Goal: Task Accomplishment & Management: Manage account settings

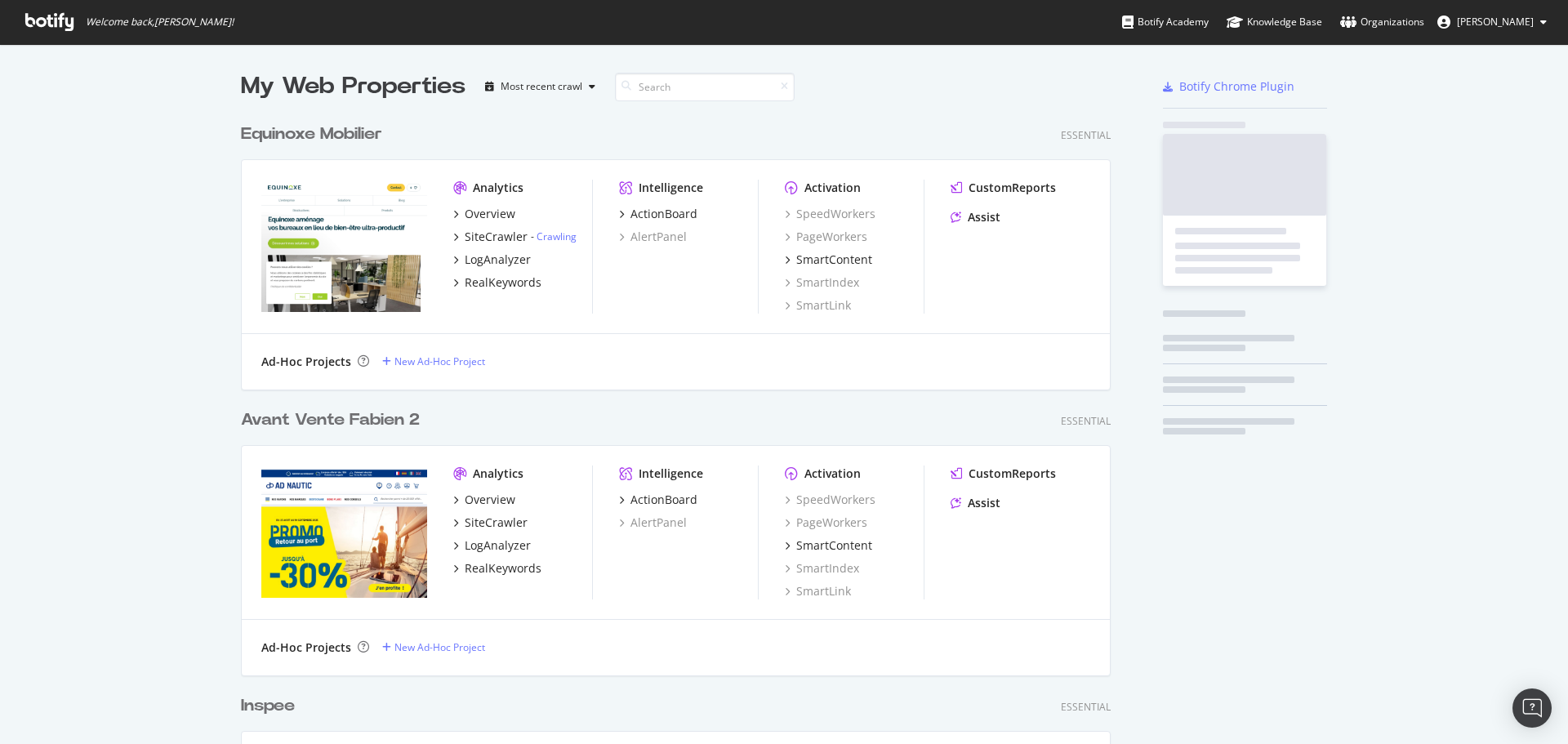
scroll to position [5980, 871]
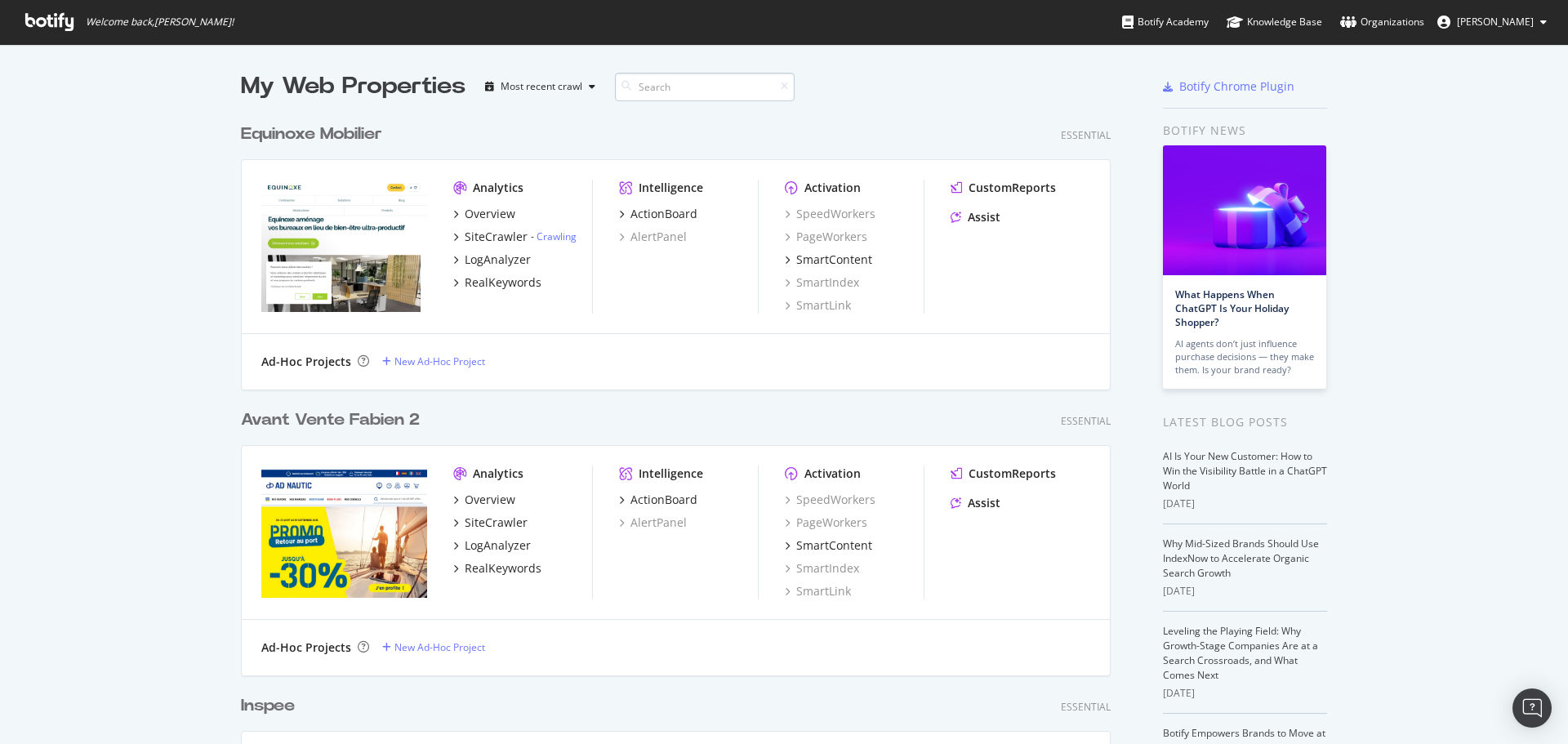
click at [640, 89] on input at bounding box center [705, 87] width 180 height 29
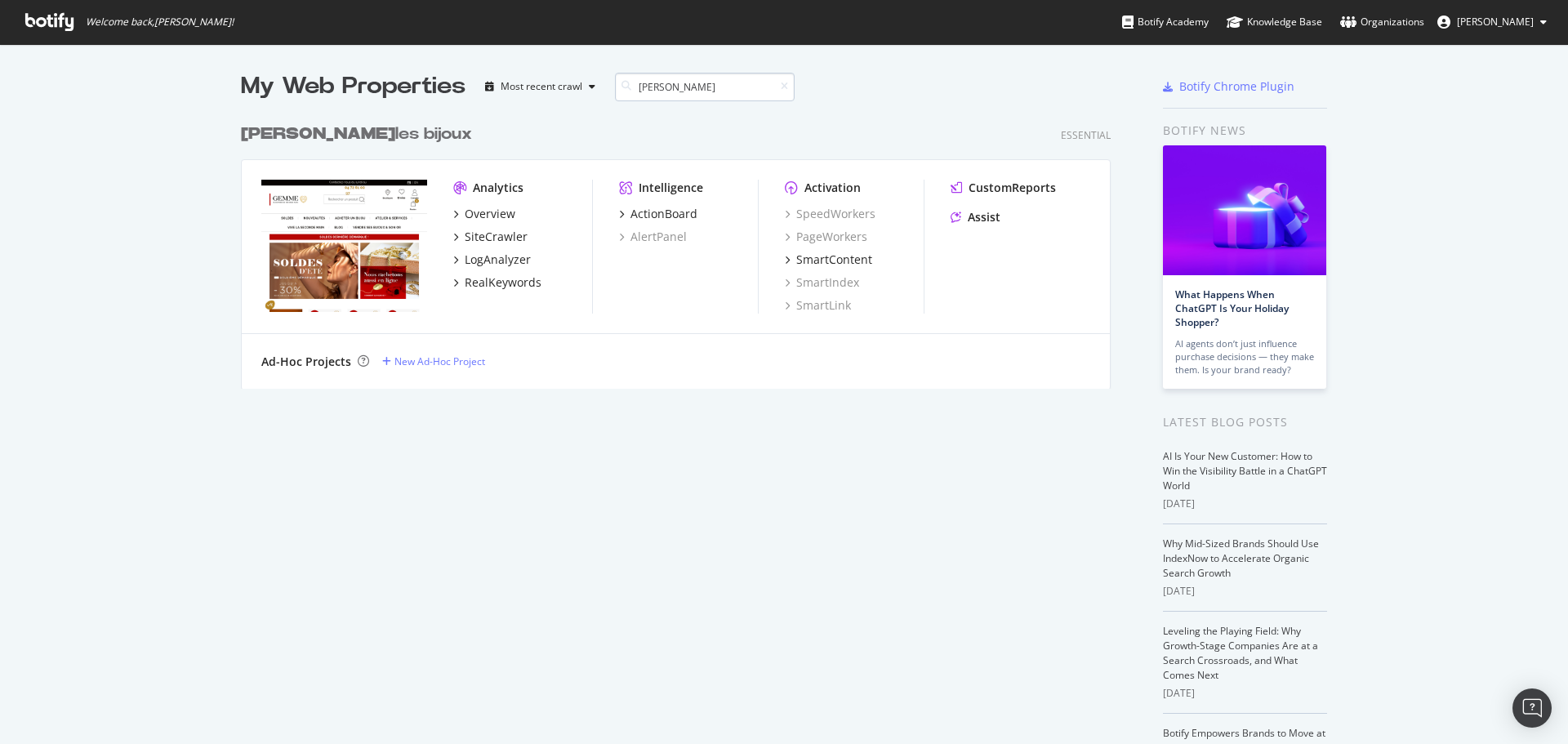
scroll to position [274, 871]
type input "[PERSON_NAME]"
click at [453, 233] on div "SiteCrawler" at bounding box center [491, 236] width 74 height 16
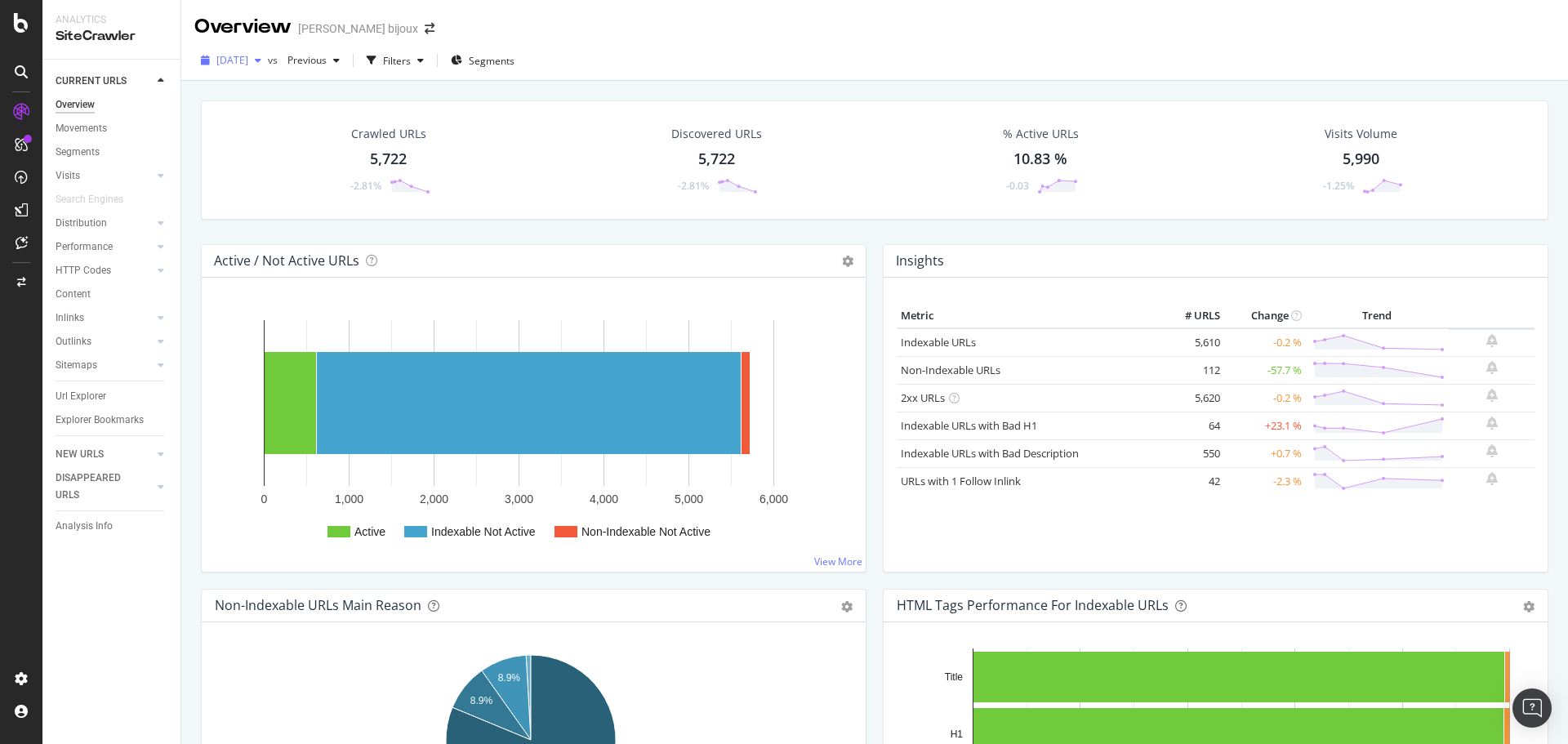
click at [243, 55] on span "[DATE]" at bounding box center [232, 59] width 32 height 14
click at [109, 597] on div "Settings" at bounding box center [84, 592] width 68 height 13
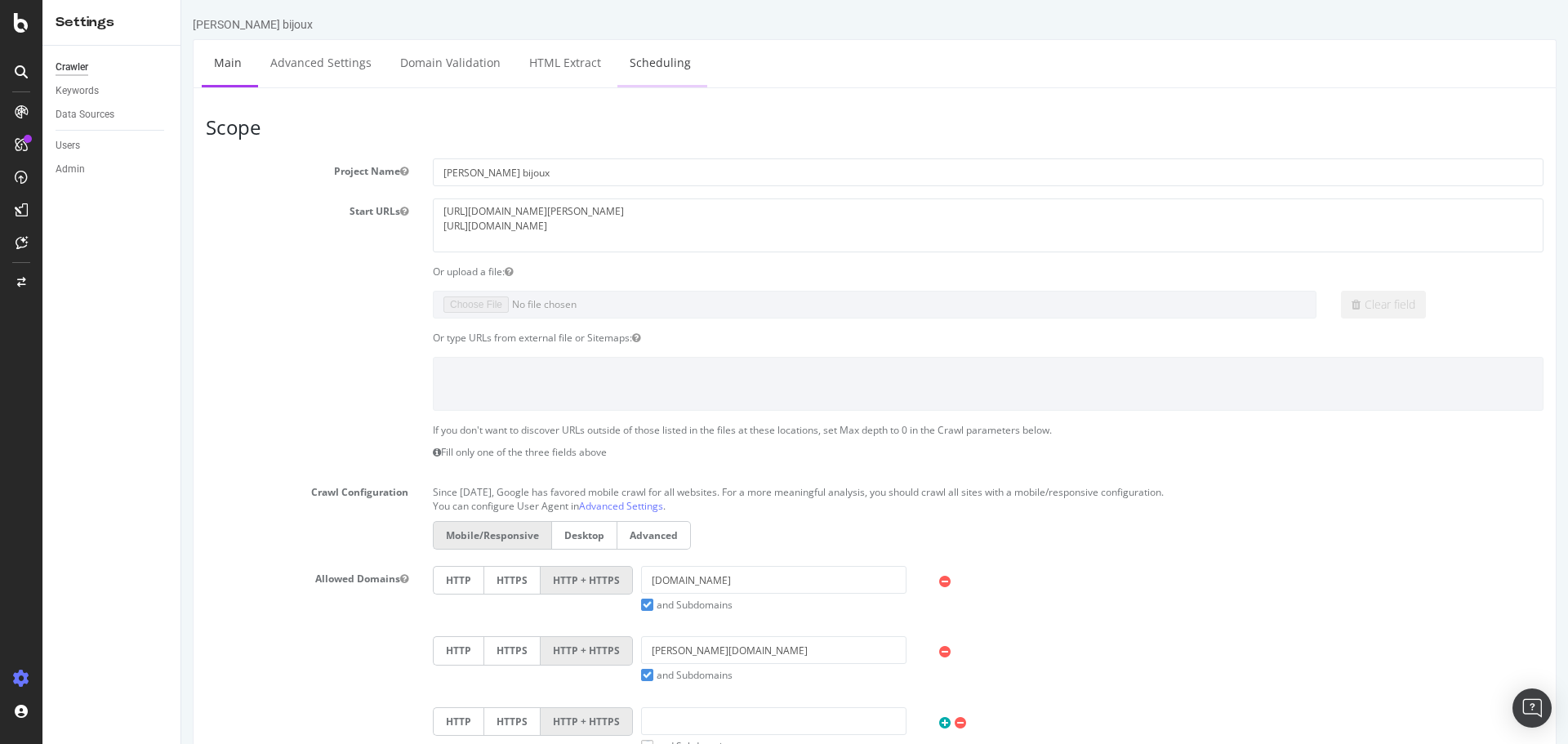
click at [672, 57] on link "Scheduling" at bounding box center [660, 63] width 86 height 44
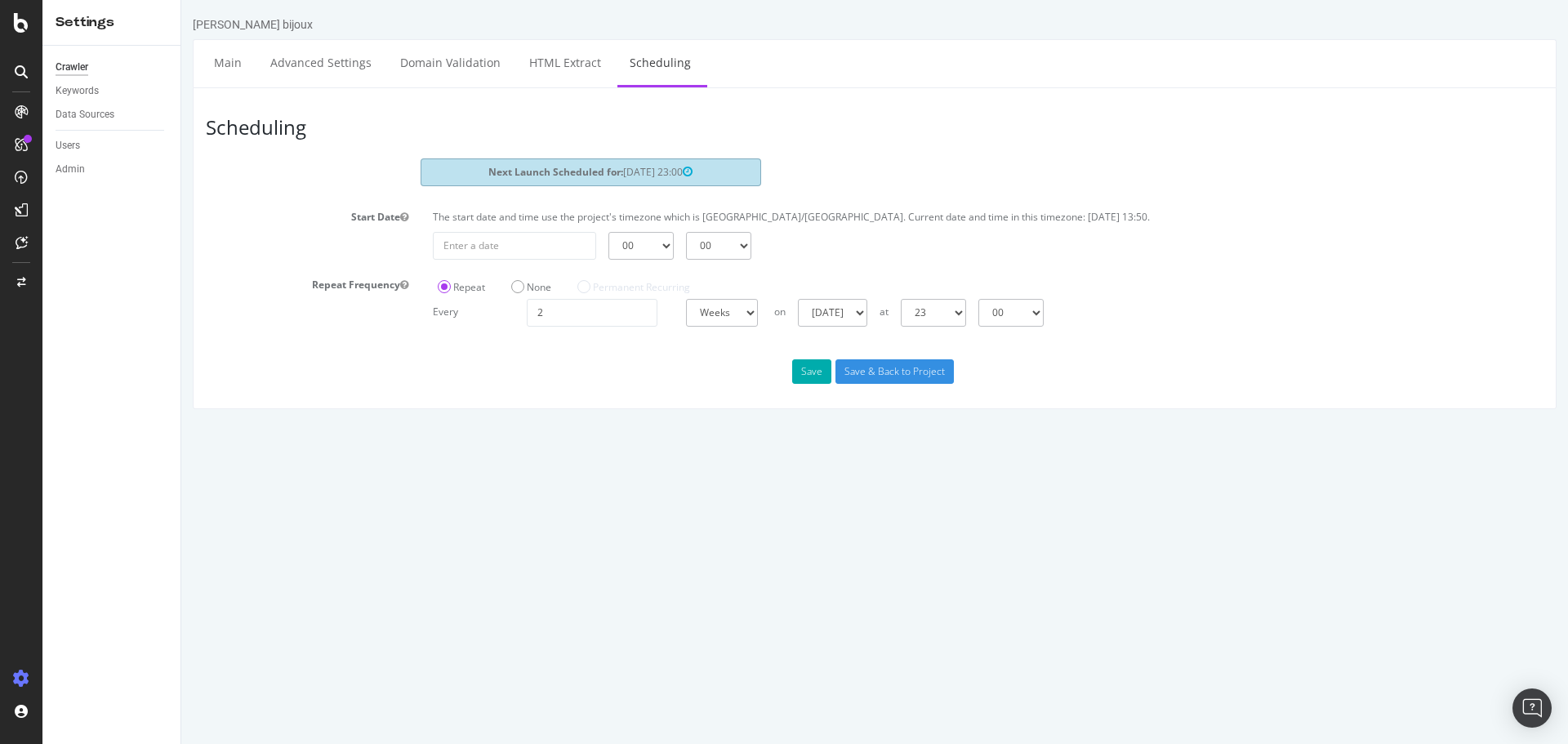
click at [550, 173] on strong "Next Launch Scheduled for:" at bounding box center [556, 171] width 134 height 14
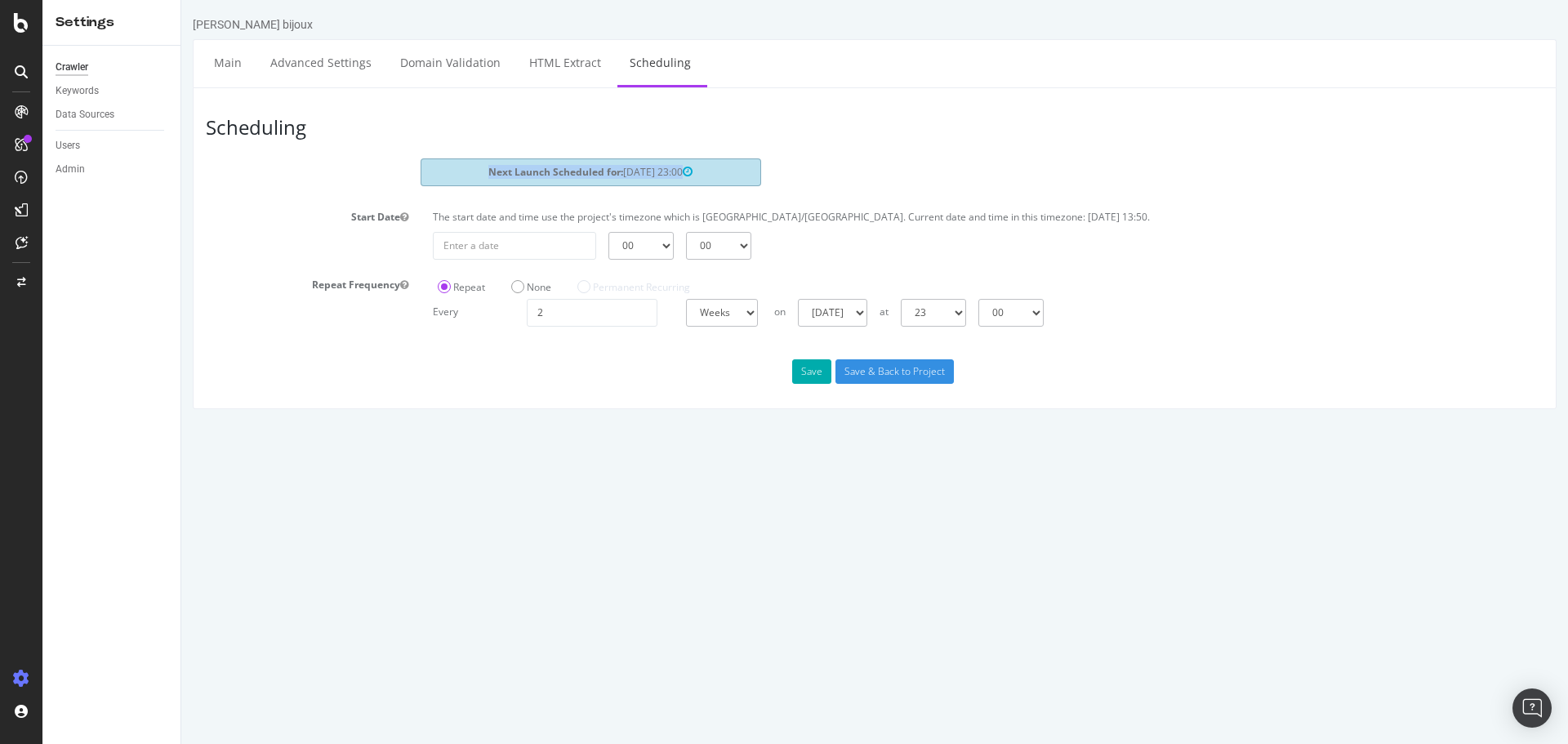
click at [561, 171] on strong "Next Launch Scheduled for:" at bounding box center [556, 171] width 134 height 14
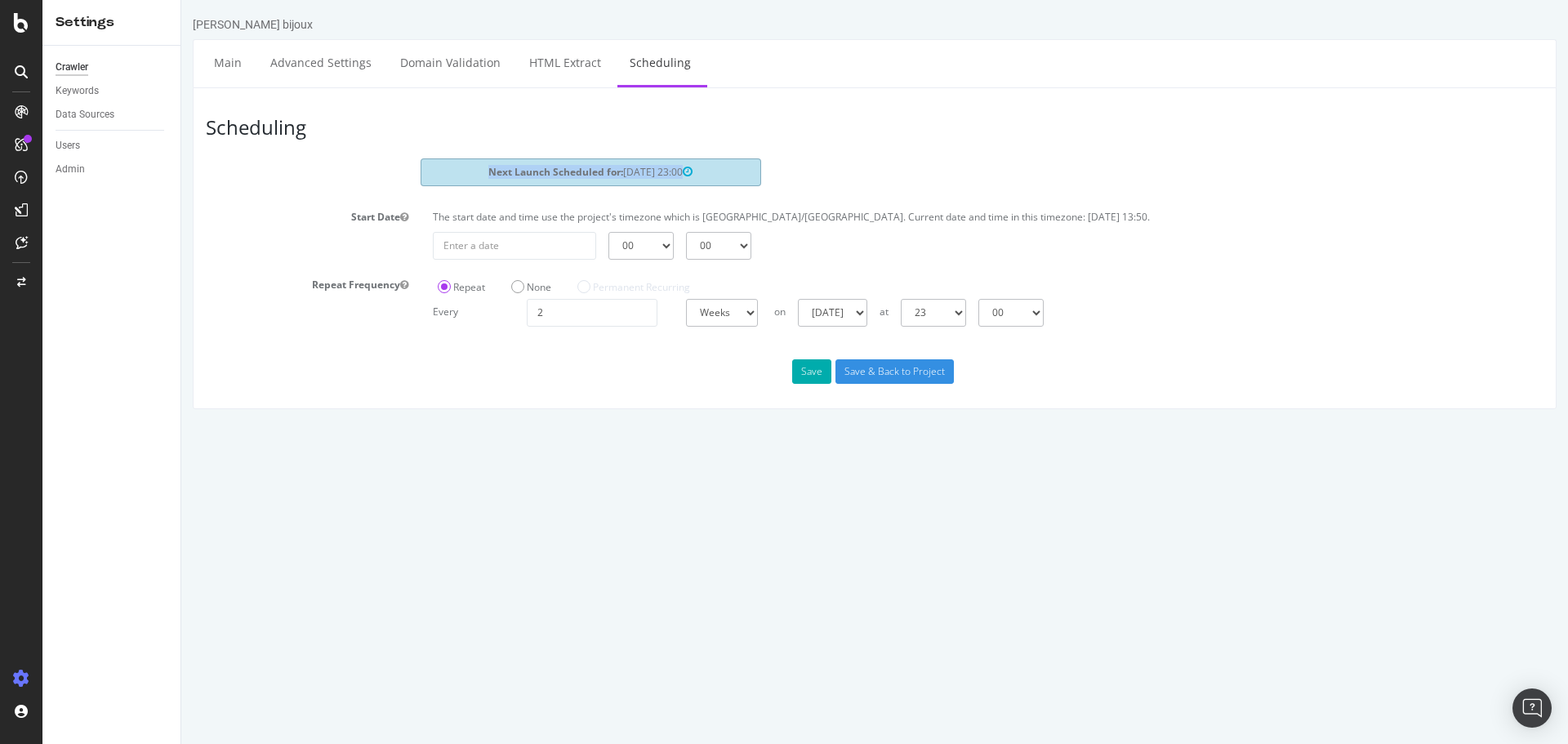
click at [561, 171] on strong "Next Launch Scheduled for:" at bounding box center [556, 171] width 134 height 14
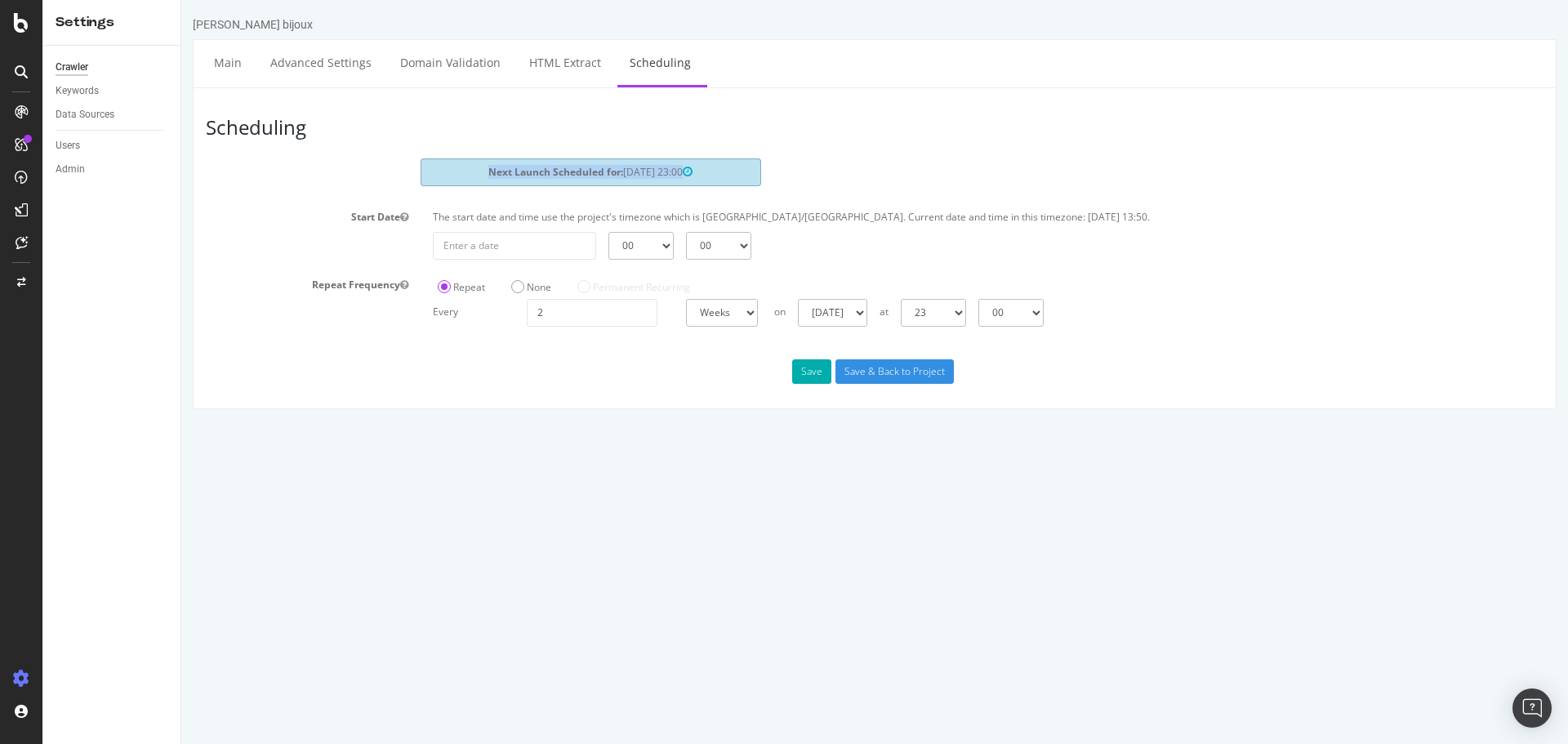
click at [561, 171] on strong "Next Launch Scheduled for:" at bounding box center [556, 171] width 134 height 14
click at [585, 212] on p "The start date and time use the project's timezone which is [GEOGRAPHIC_DATA]/[…" at bounding box center [988, 217] width 1111 height 14
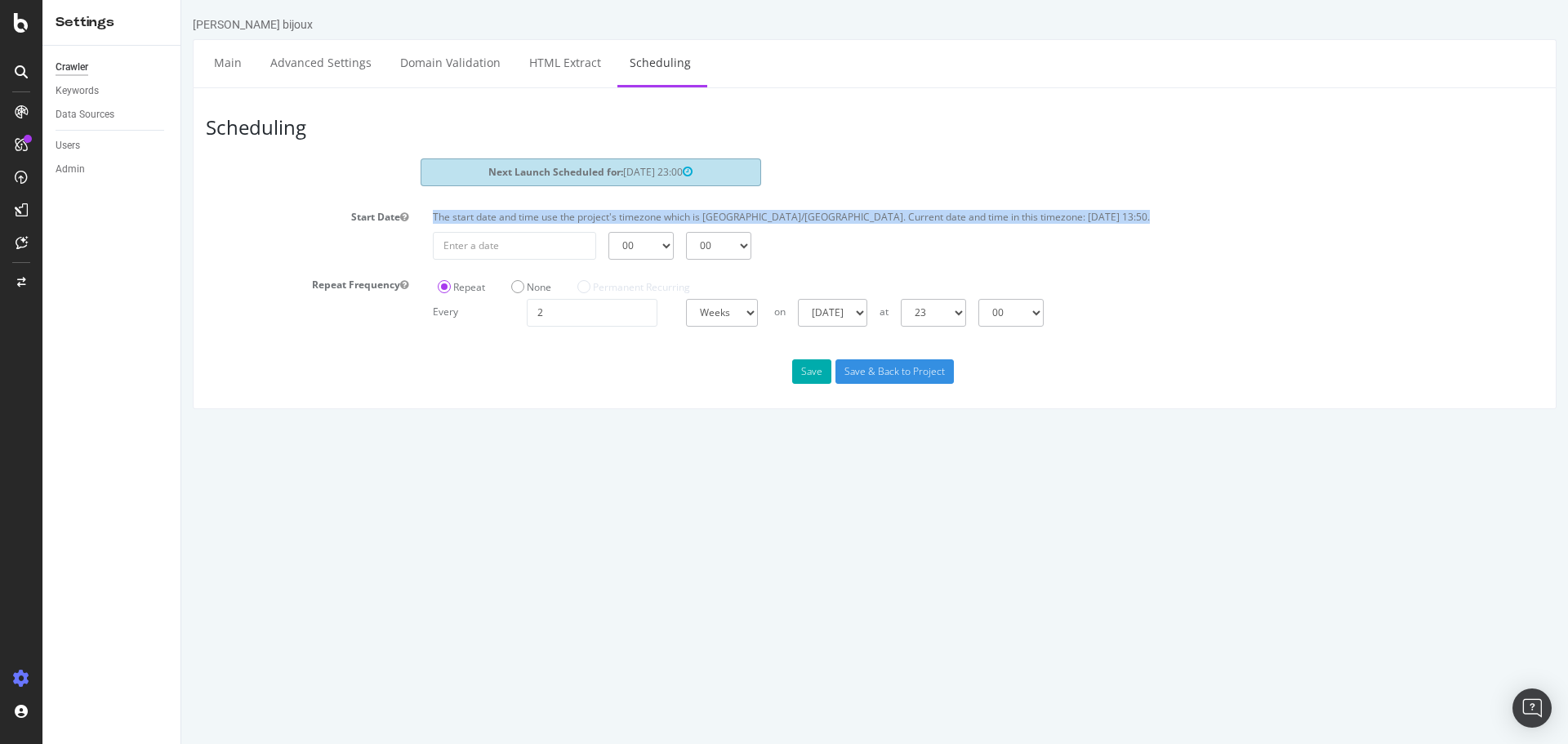
click at [585, 212] on p "The start date and time use the project's timezone which is [GEOGRAPHIC_DATA]/[…" at bounding box center [988, 217] width 1111 height 14
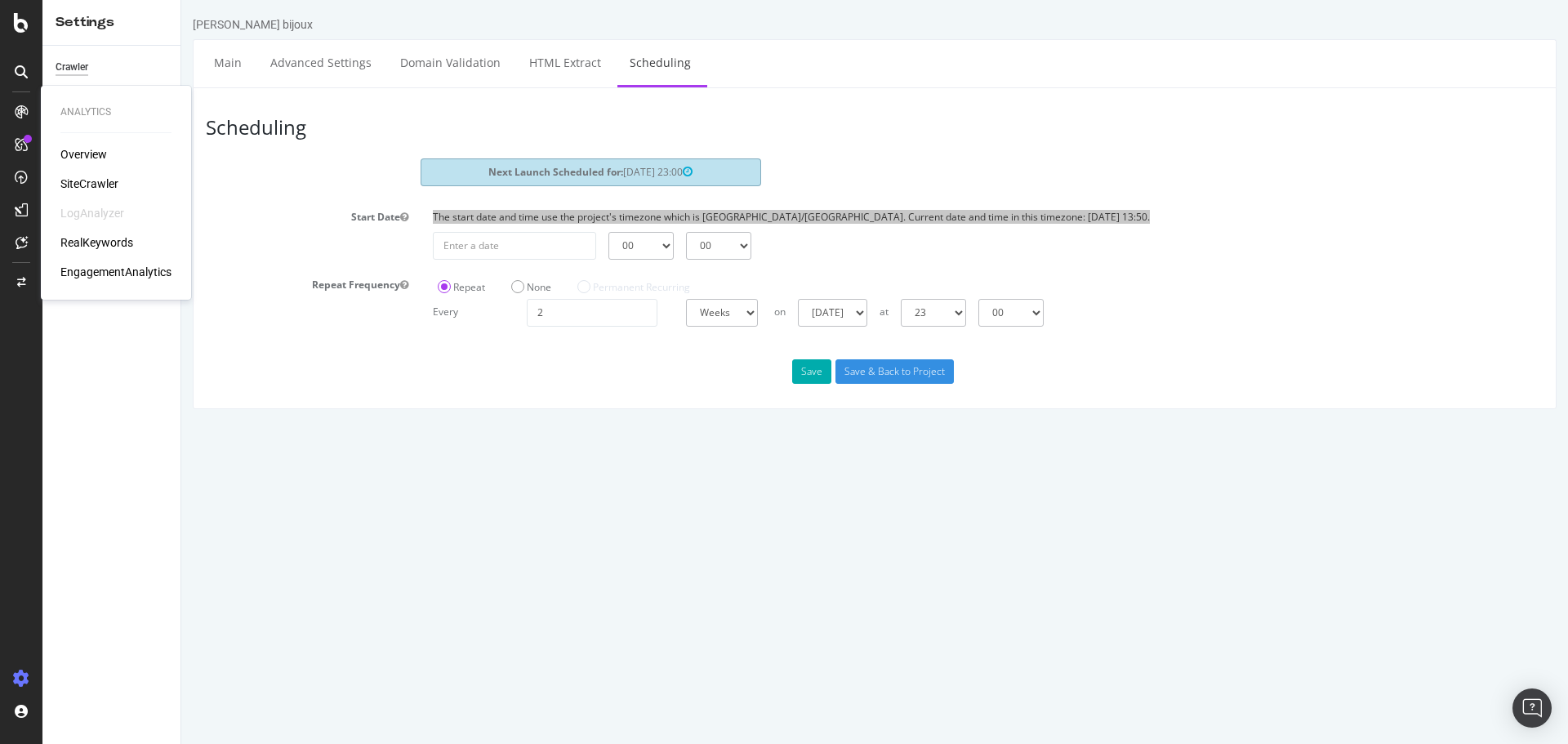
click at [85, 149] on div "Overview" at bounding box center [83, 154] width 46 height 16
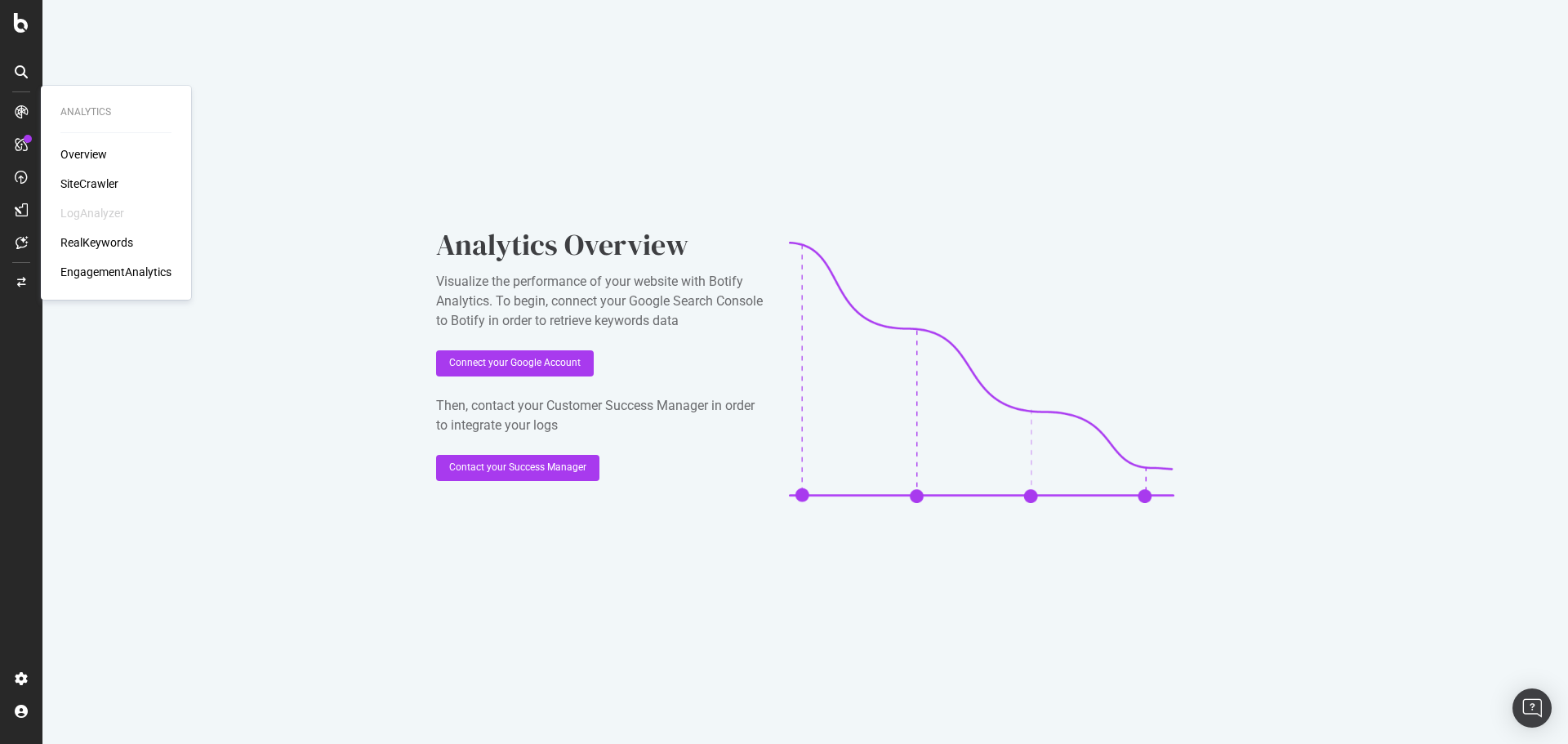
click at [92, 175] on div "Overview SiteCrawler LogAnalyzer RealKeywords EngagementAnalytics" at bounding box center [115, 213] width 111 height 134
click at [92, 180] on div "SiteCrawler" at bounding box center [89, 184] width 58 height 16
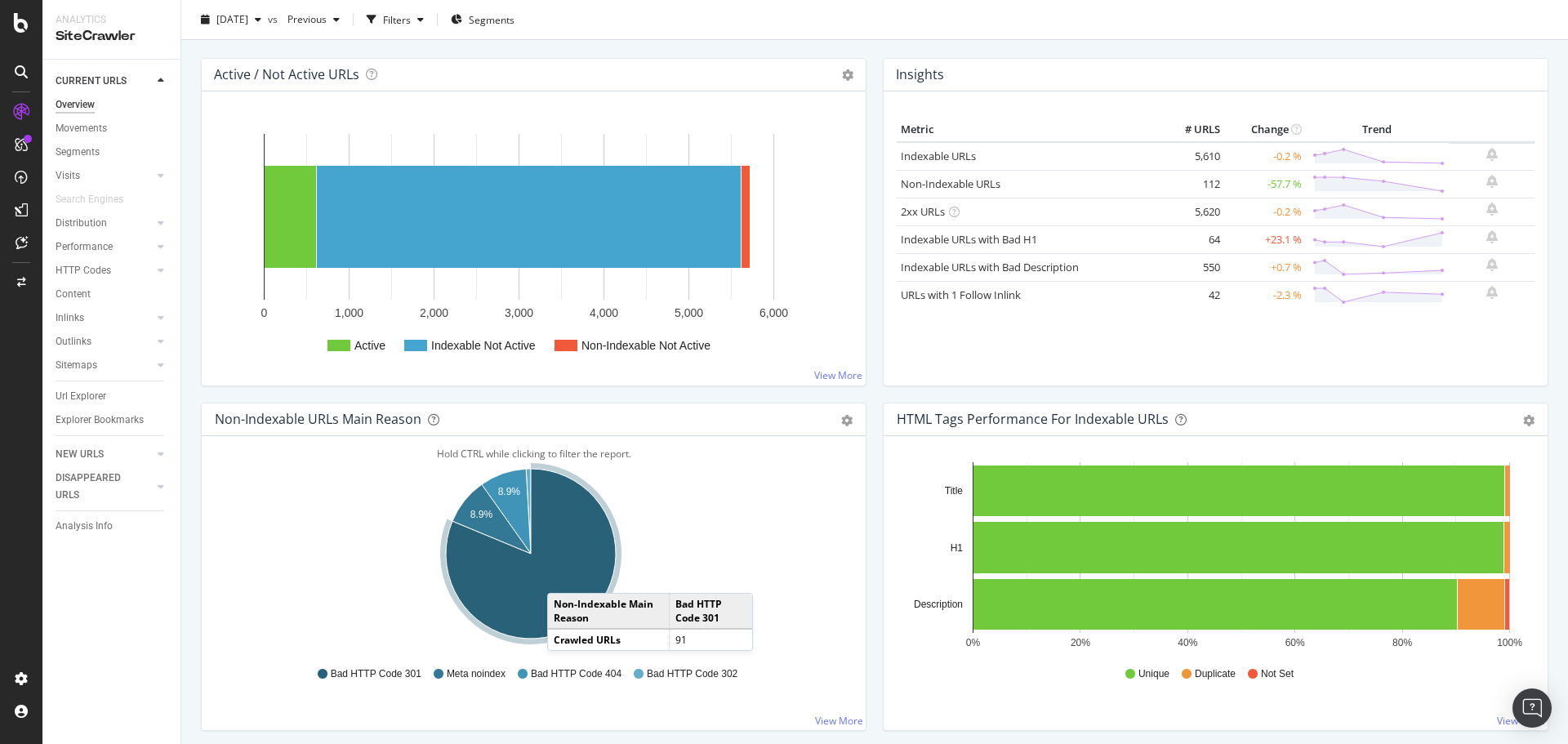
scroll to position [326, 0]
